Goal: Task Accomplishment & Management: Manage account settings

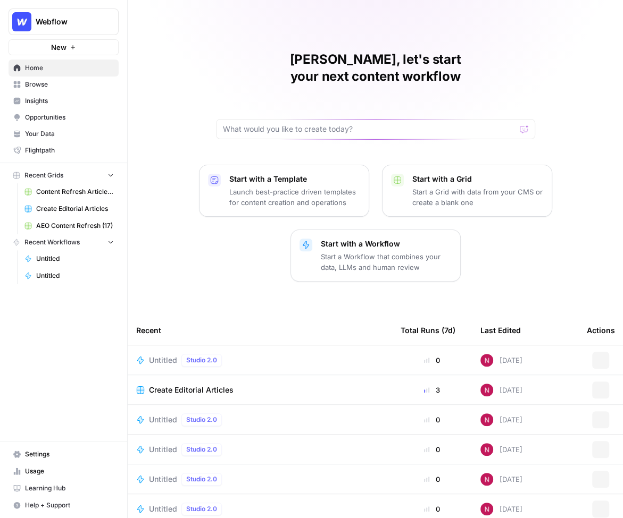
click at [61, 18] on span "Webflow" at bounding box center [68, 21] width 64 height 11
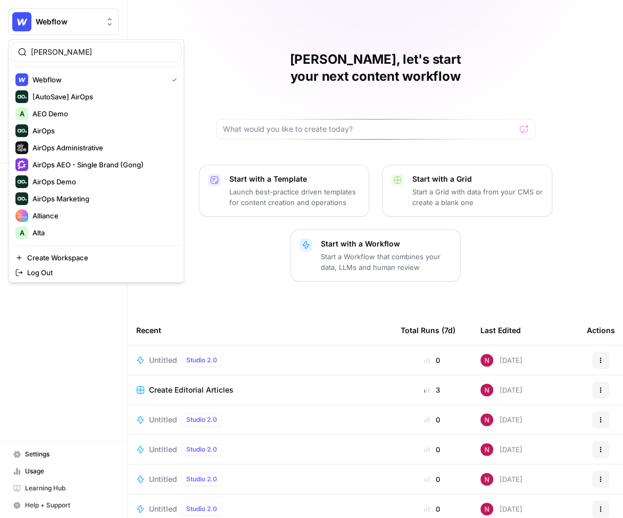
type input "[PERSON_NAME]"
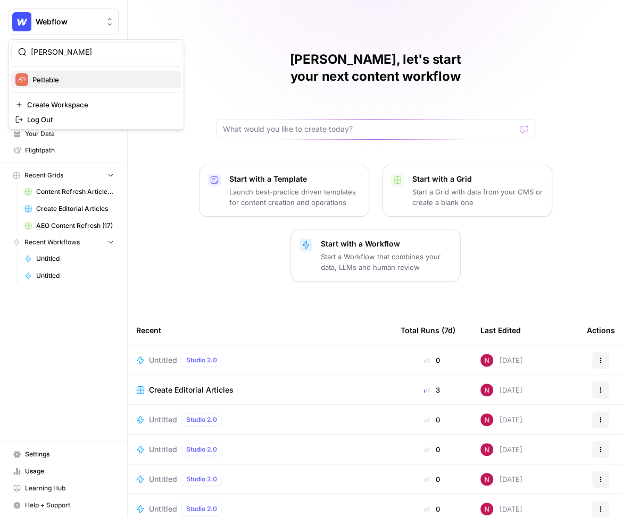
click at [64, 80] on span "Pettable" at bounding box center [102, 79] width 140 height 11
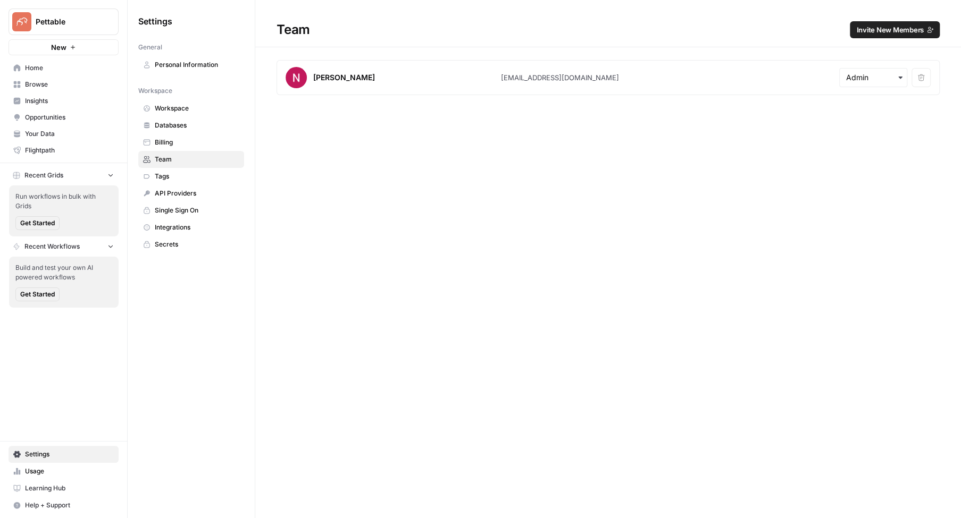
click at [880, 28] on span "Invite New Members" at bounding box center [890, 29] width 68 height 11
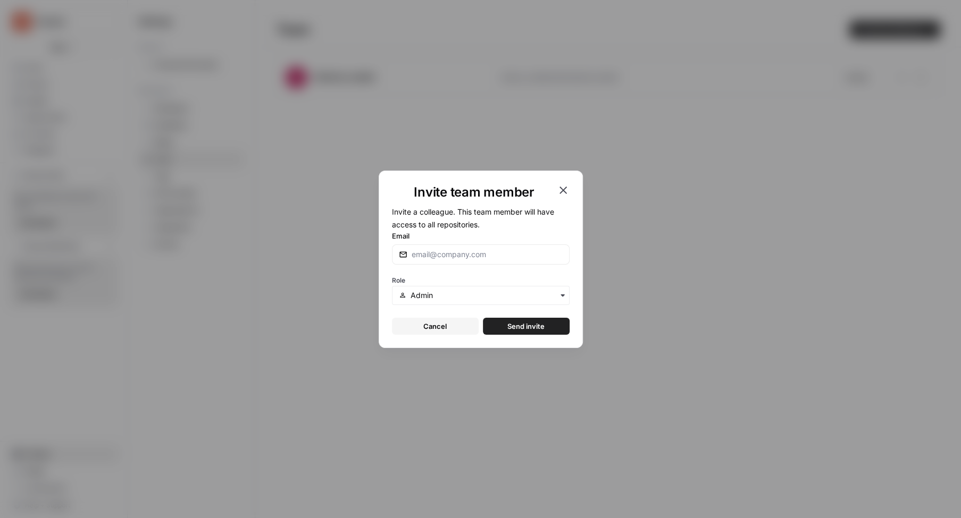
click at [481, 247] on div at bounding box center [481, 255] width 178 height 20
paste input "nadya.khoja@receptive.com"
type input "nadya.khoja@receptive.com"
click at [459, 290] on input "text" at bounding box center [486, 295] width 152 height 11
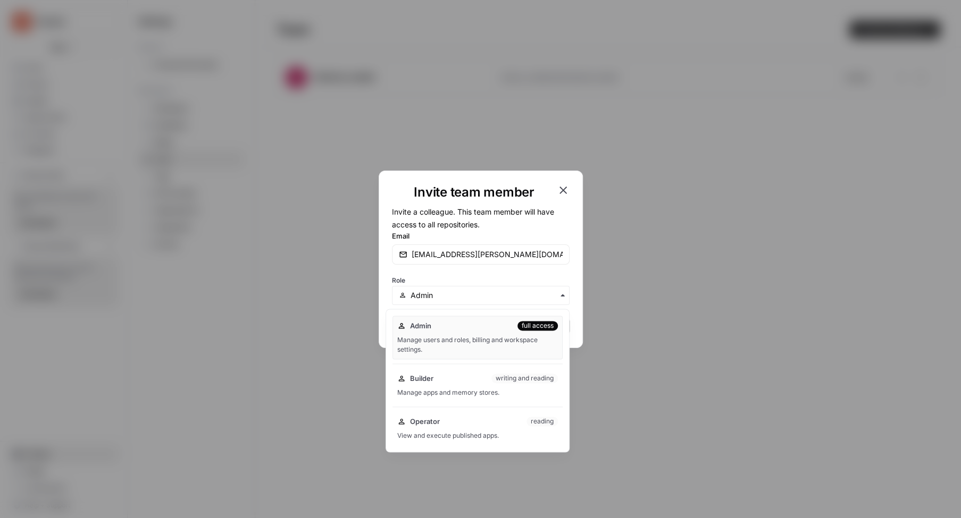
click at [444, 273] on div "Role" at bounding box center [481, 289] width 178 height 32
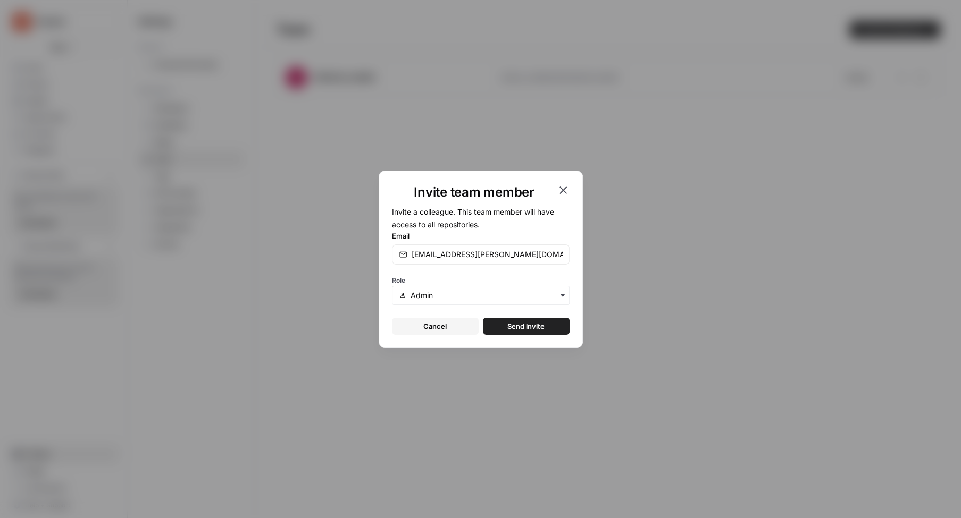
click at [516, 321] on span "Send invite" at bounding box center [525, 326] width 37 height 11
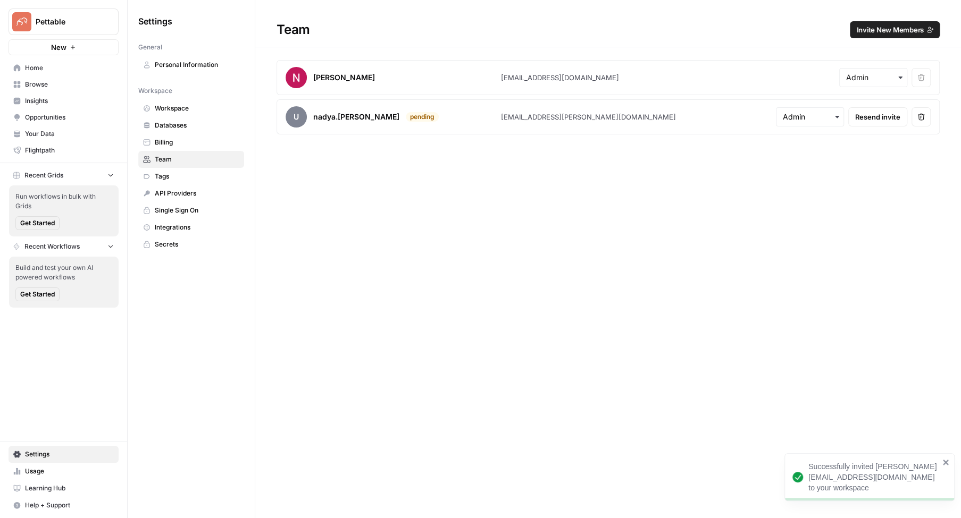
click at [866, 31] on span "Invite New Members" at bounding box center [890, 29] width 68 height 11
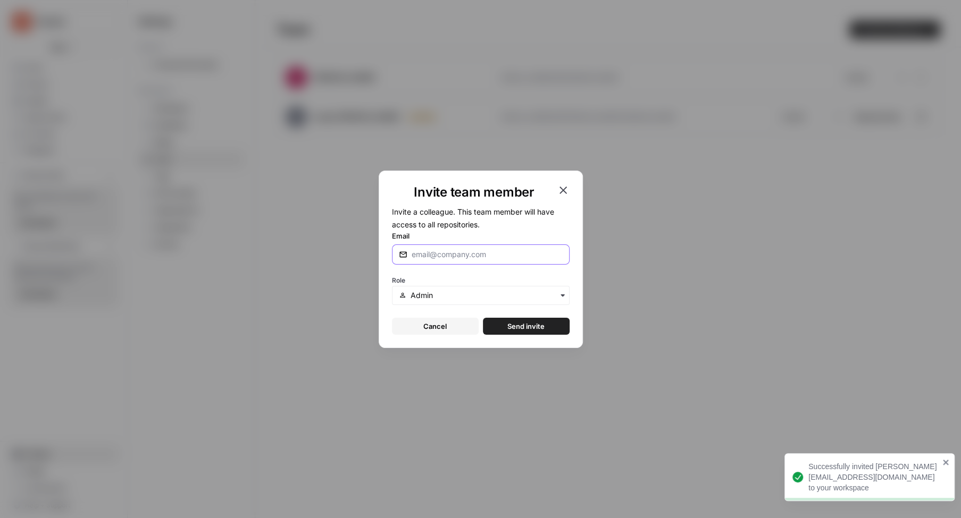
click at [445, 254] on input "Email" at bounding box center [486, 254] width 151 height 11
paste input "grant.fiddes@receptive.com"
type input "grant.fiddes@receptive.com"
click at [525, 328] on span "Send invite" at bounding box center [525, 326] width 37 height 11
